Goal: Task Accomplishment & Management: Manage account settings

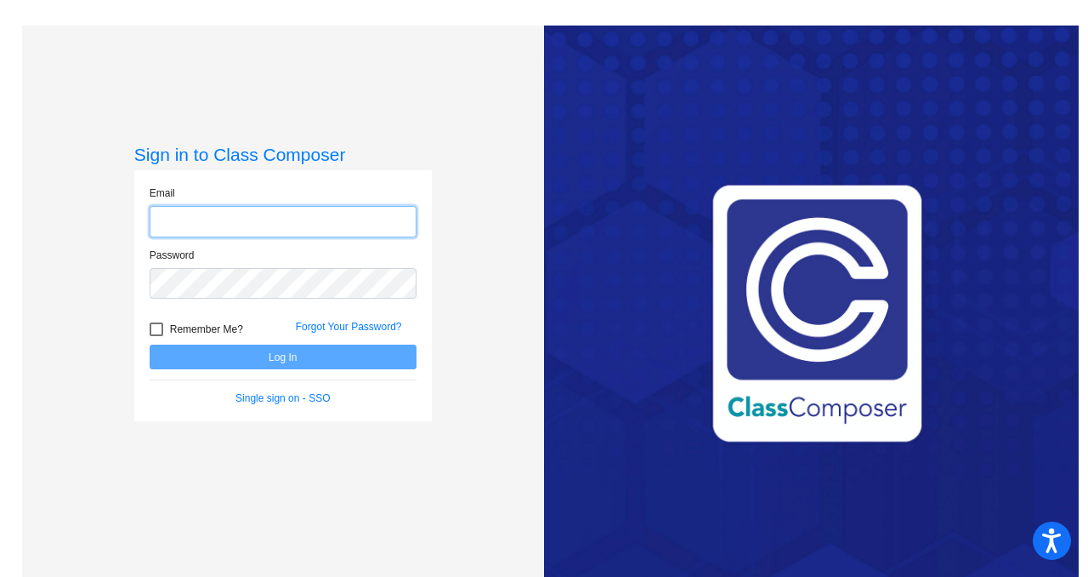
type input "[PERSON_NAME][EMAIL_ADDRESS][DOMAIN_NAME]"
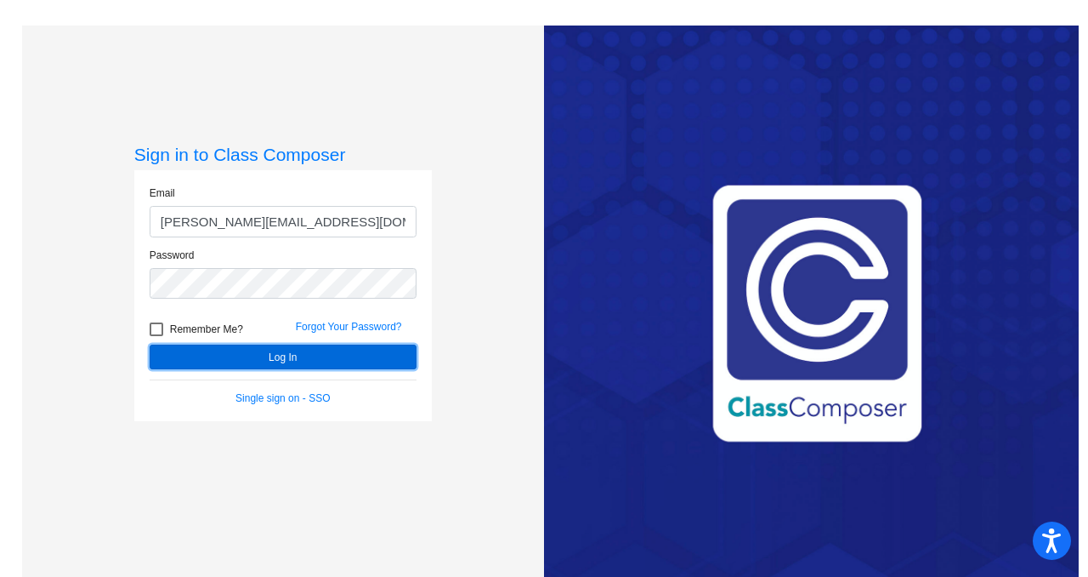
click at [213, 353] on button "Log In" at bounding box center [283, 356] width 267 height 25
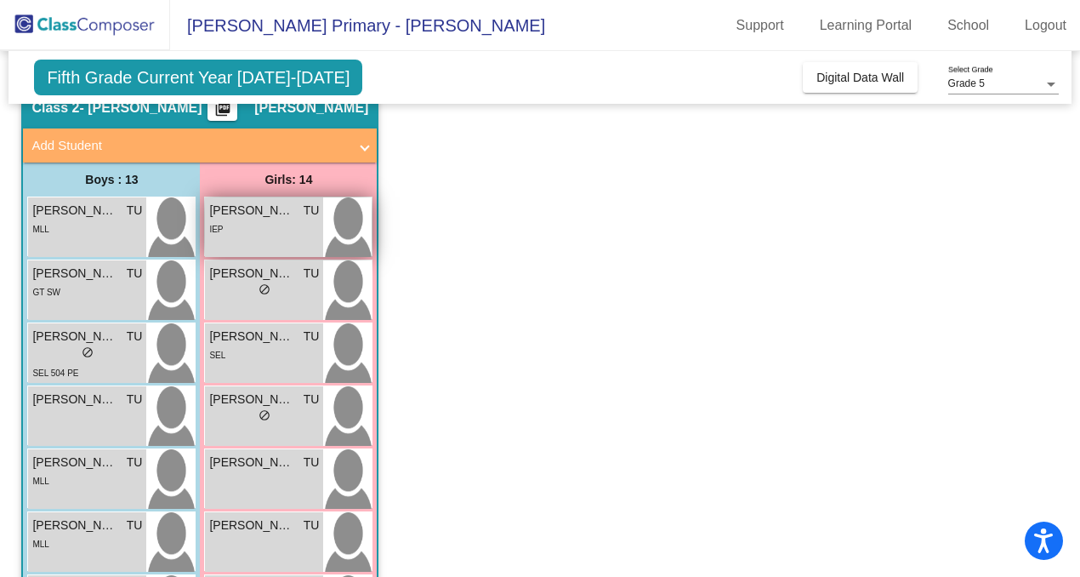
scroll to position [78, 0]
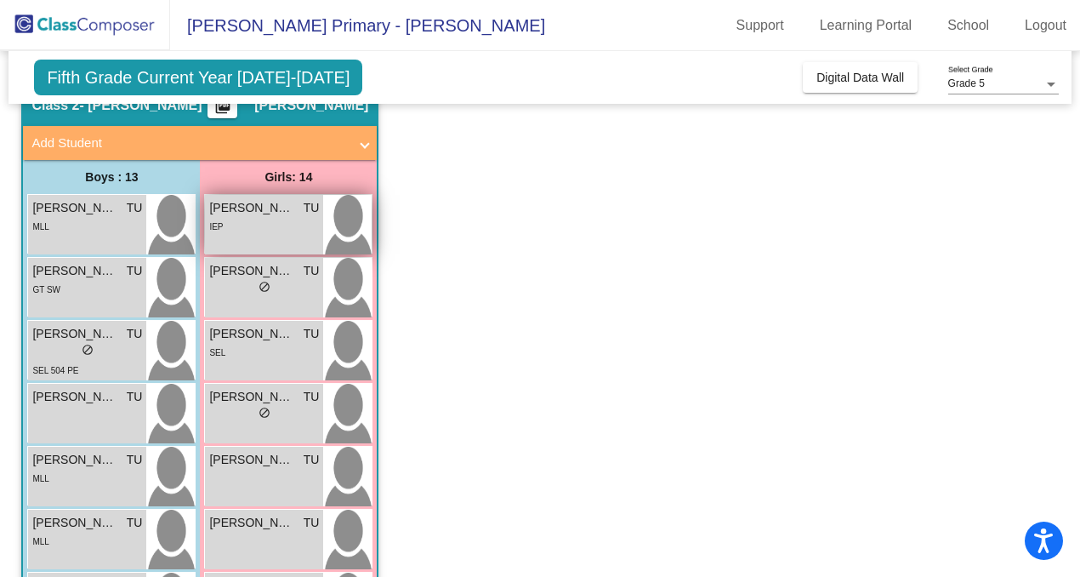
click at [325, 219] on img at bounding box center [347, 225] width 48 height 60
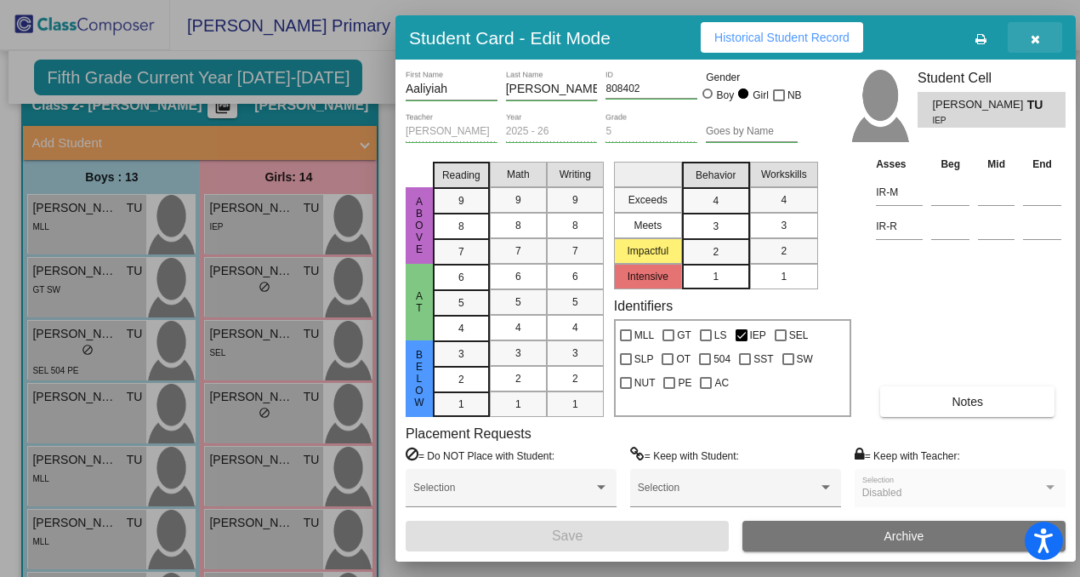
click at [1030, 49] on button "button" at bounding box center [1035, 37] width 54 height 31
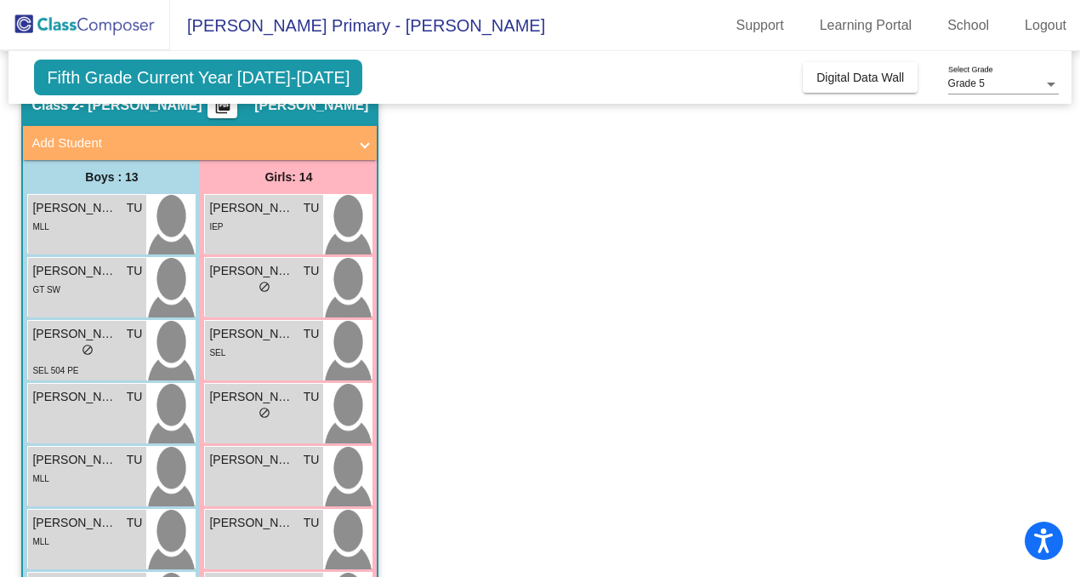
scroll to position [0, 0]
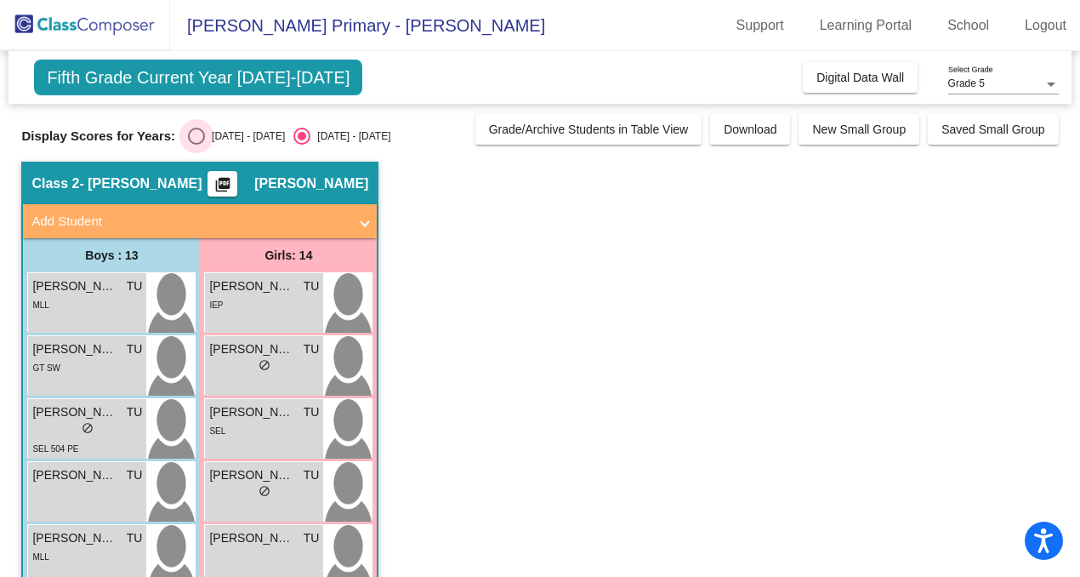
click at [234, 129] on div "[DATE] - [DATE]" at bounding box center [245, 135] width 80 height 15
click at [196, 145] on input "[DATE] - [DATE]" at bounding box center [196, 145] width 1 height 1
radio input "true"
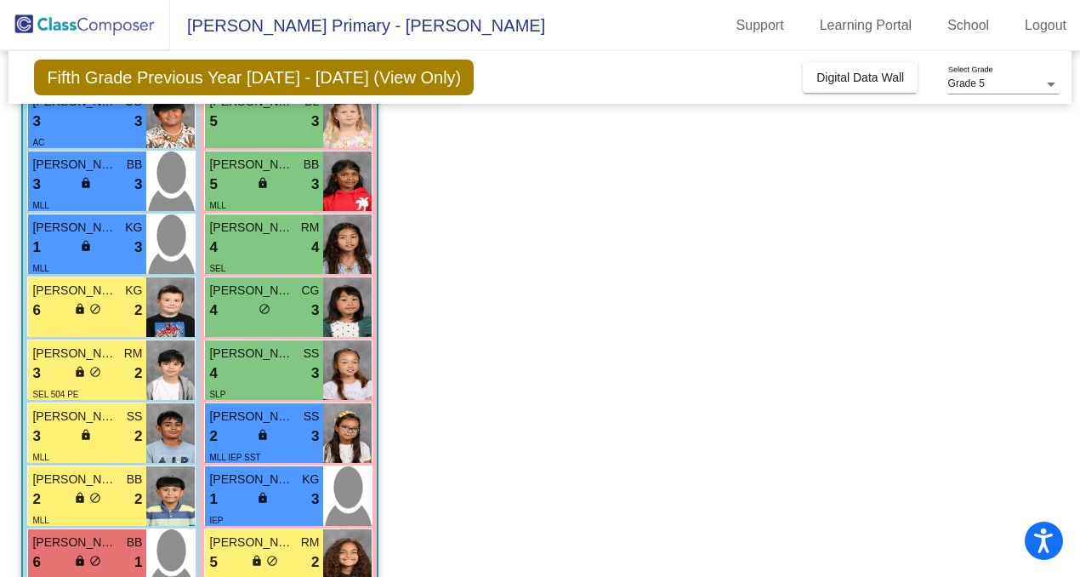
scroll to position [503, 0]
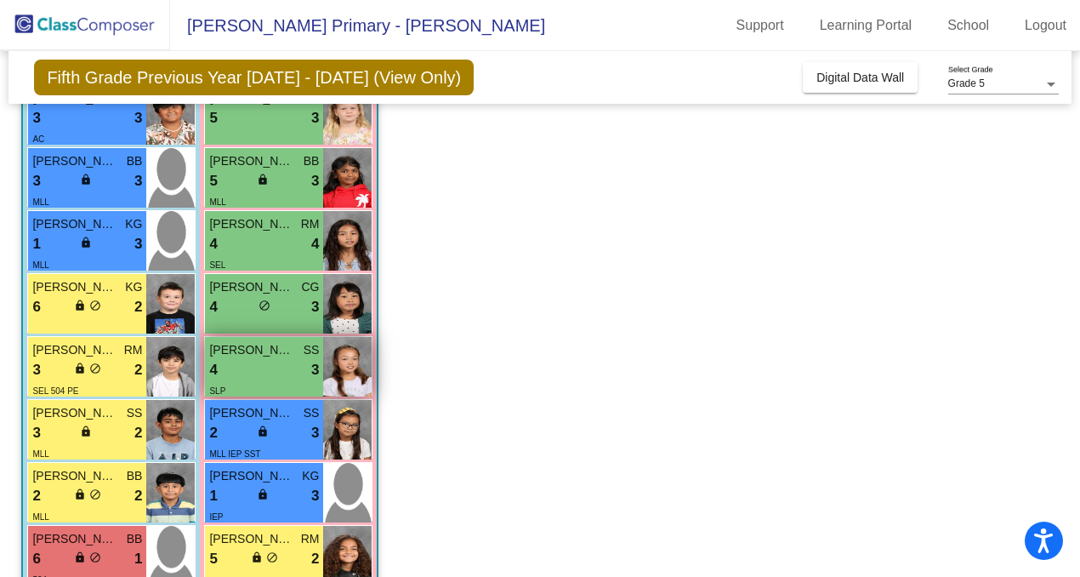
click at [279, 368] on div "4 lock do_not_disturb_alt 3" at bounding box center [264, 370] width 110 height 22
